Goal: Find specific page/section: Find specific page/section

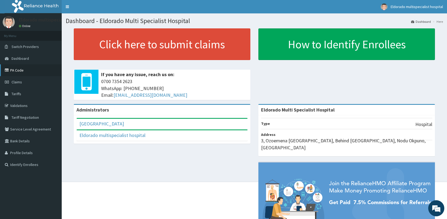
click at [14, 70] on link "PA Code" at bounding box center [31, 70] width 62 height 12
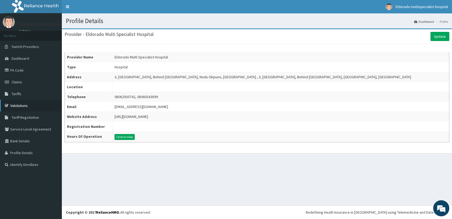
click at [24, 108] on link "Validations" at bounding box center [31, 106] width 62 height 12
